Goal: Task Accomplishment & Management: Manage account settings

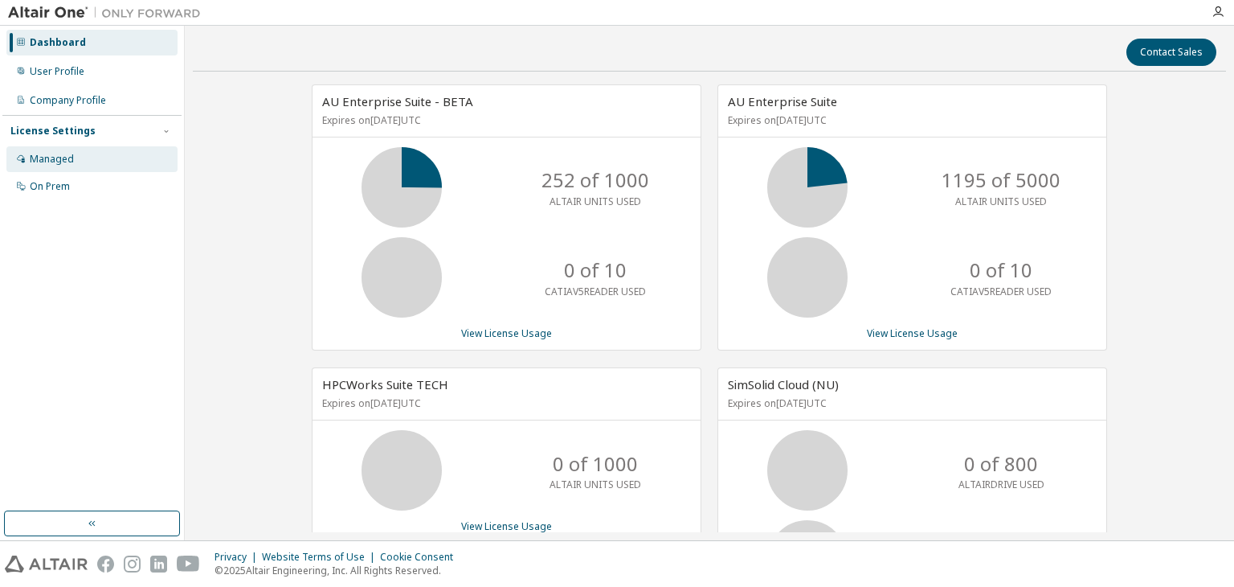
click at [56, 162] on div "Managed" at bounding box center [52, 159] width 44 height 13
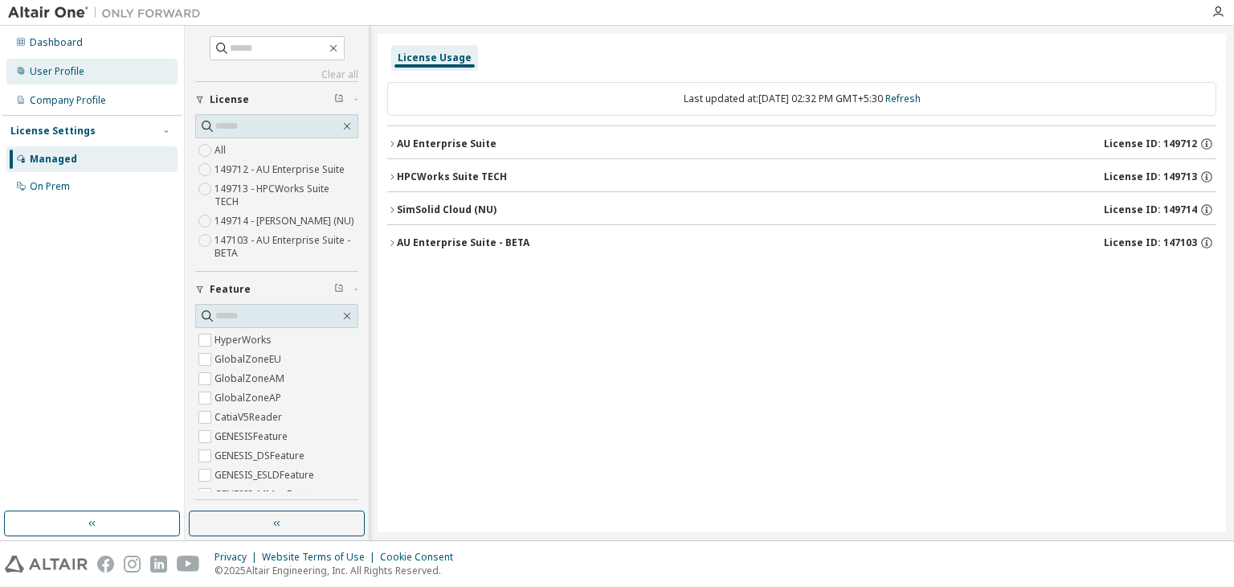
click at [63, 78] on div "User Profile" at bounding box center [91, 72] width 171 height 26
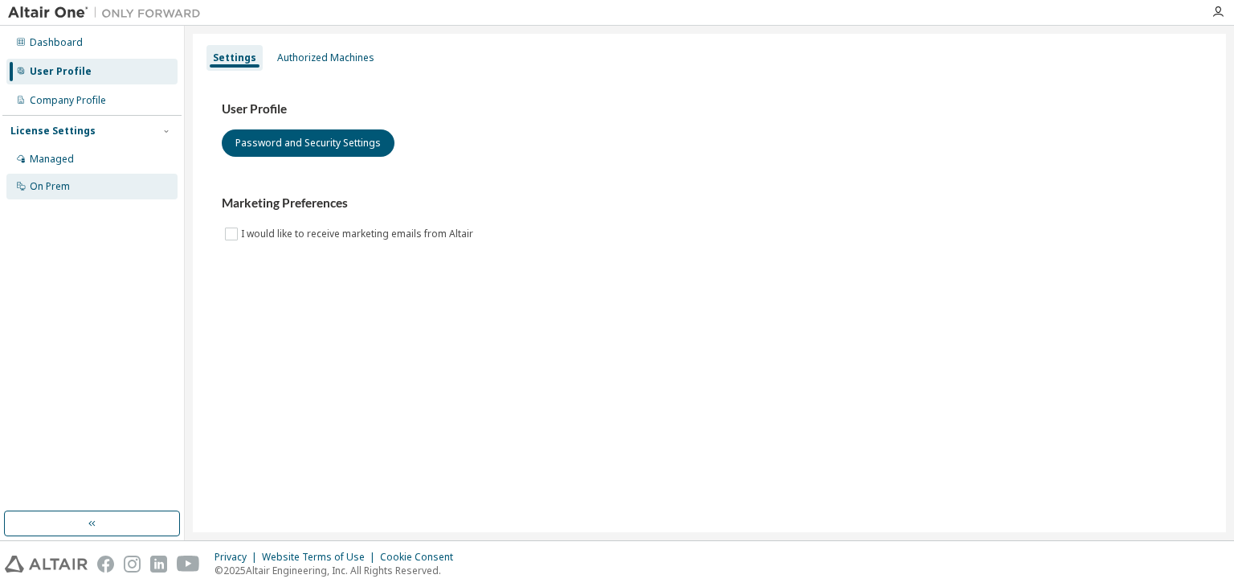
click at [49, 195] on div "On Prem" at bounding box center [91, 187] width 171 height 26
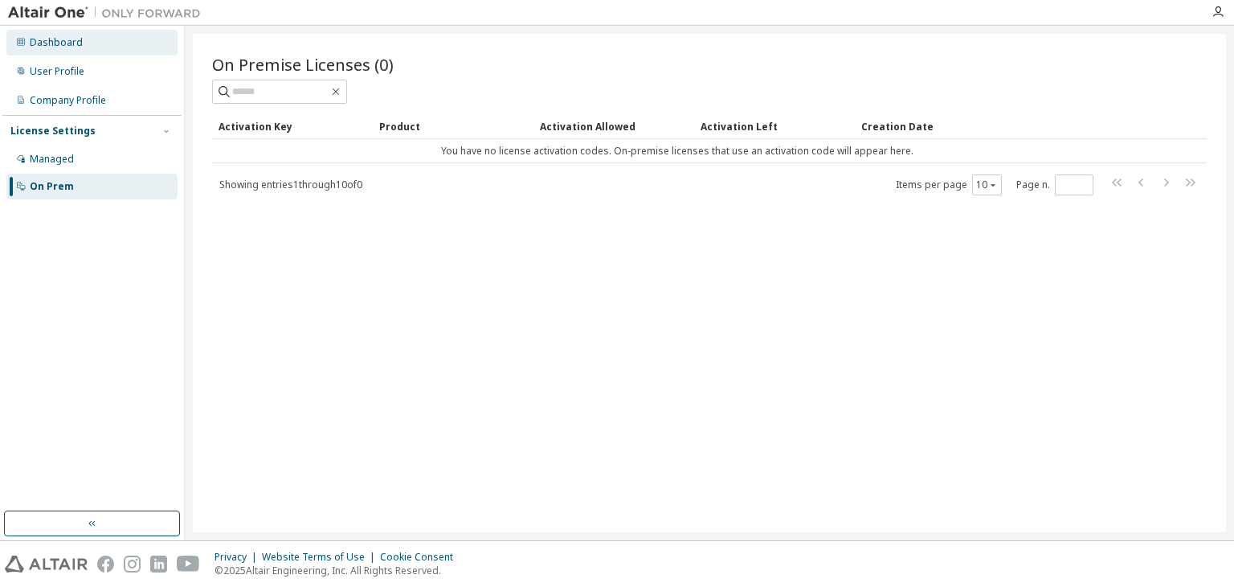
click at [59, 49] on div "Dashboard" at bounding box center [91, 43] width 171 height 26
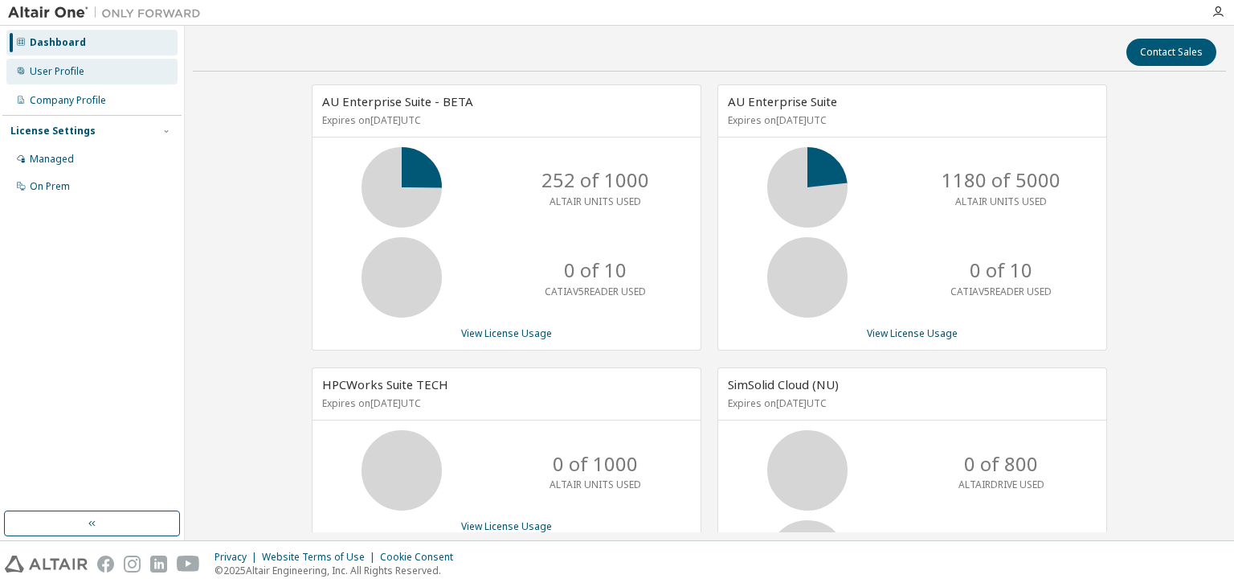
click at [52, 71] on div "User Profile" at bounding box center [57, 71] width 55 height 13
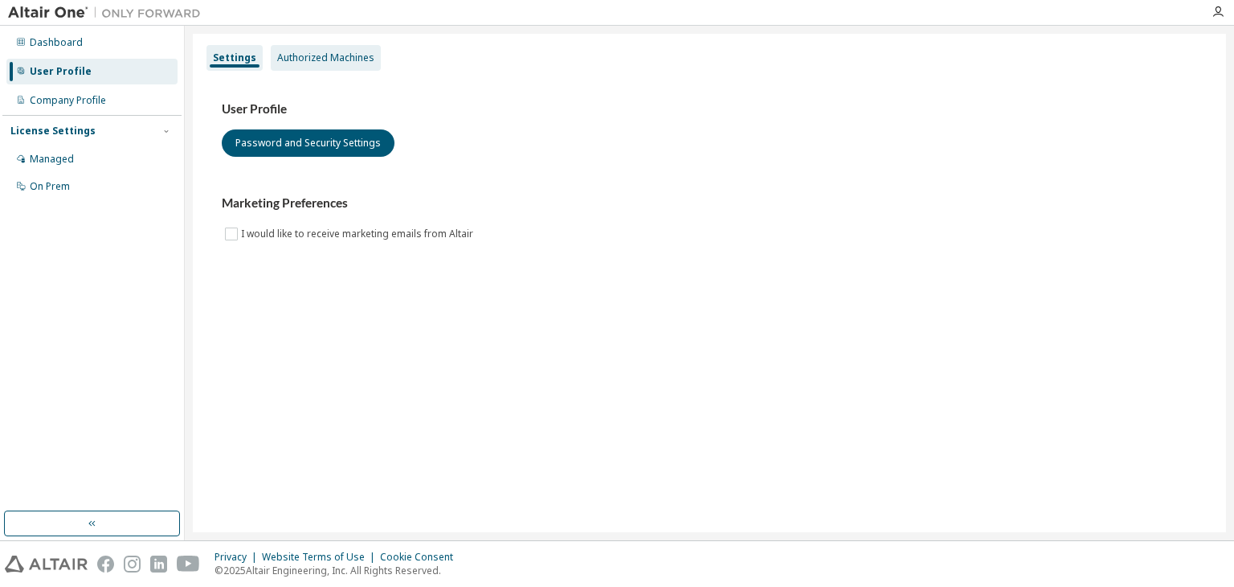
click at [334, 59] on div "Authorized Machines" at bounding box center [325, 57] width 97 height 13
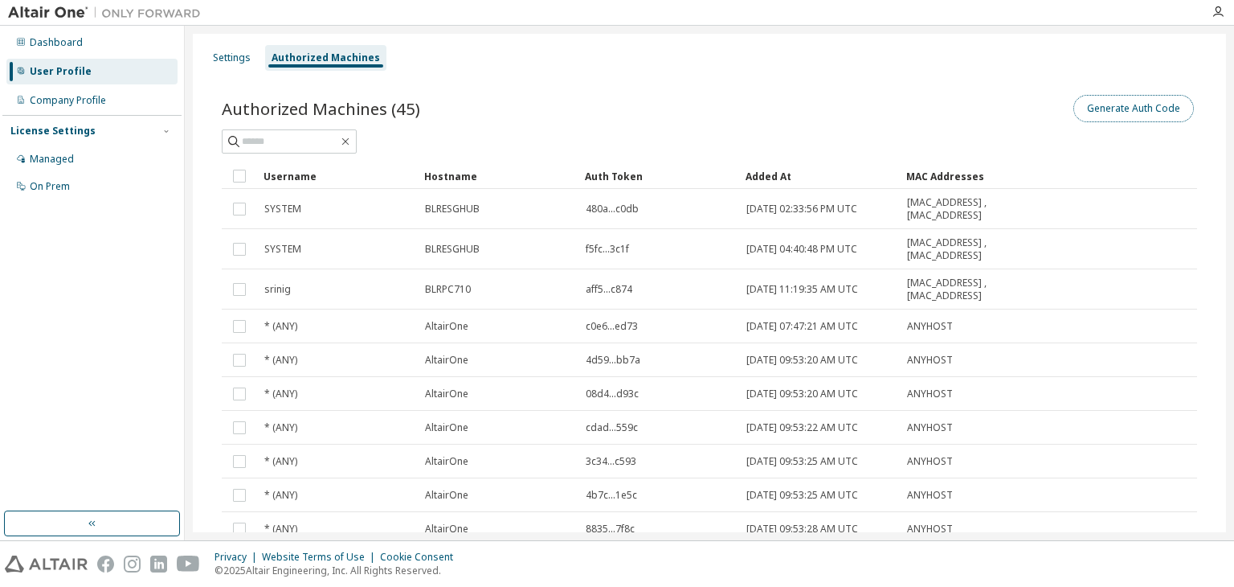
click at [1140, 112] on button "Generate Auth Code" at bounding box center [1134, 108] width 121 height 27
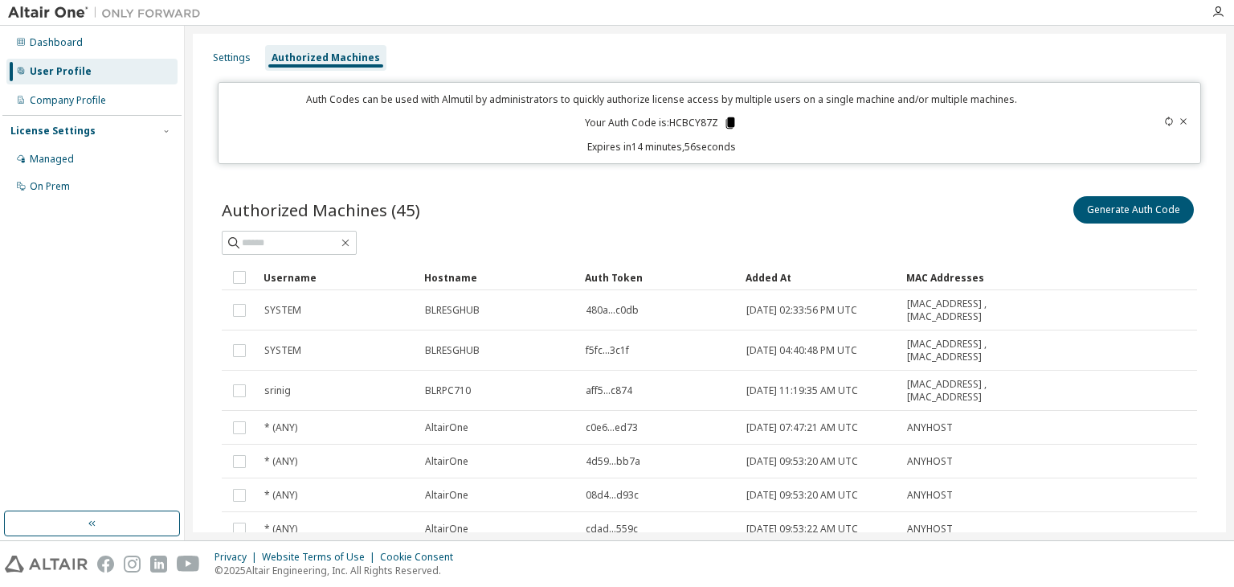
click at [727, 125] on icon at bounding box center [731, 122] width 9 height 11
